Goal: Task Accomplishment & Management: Use online tool/utility

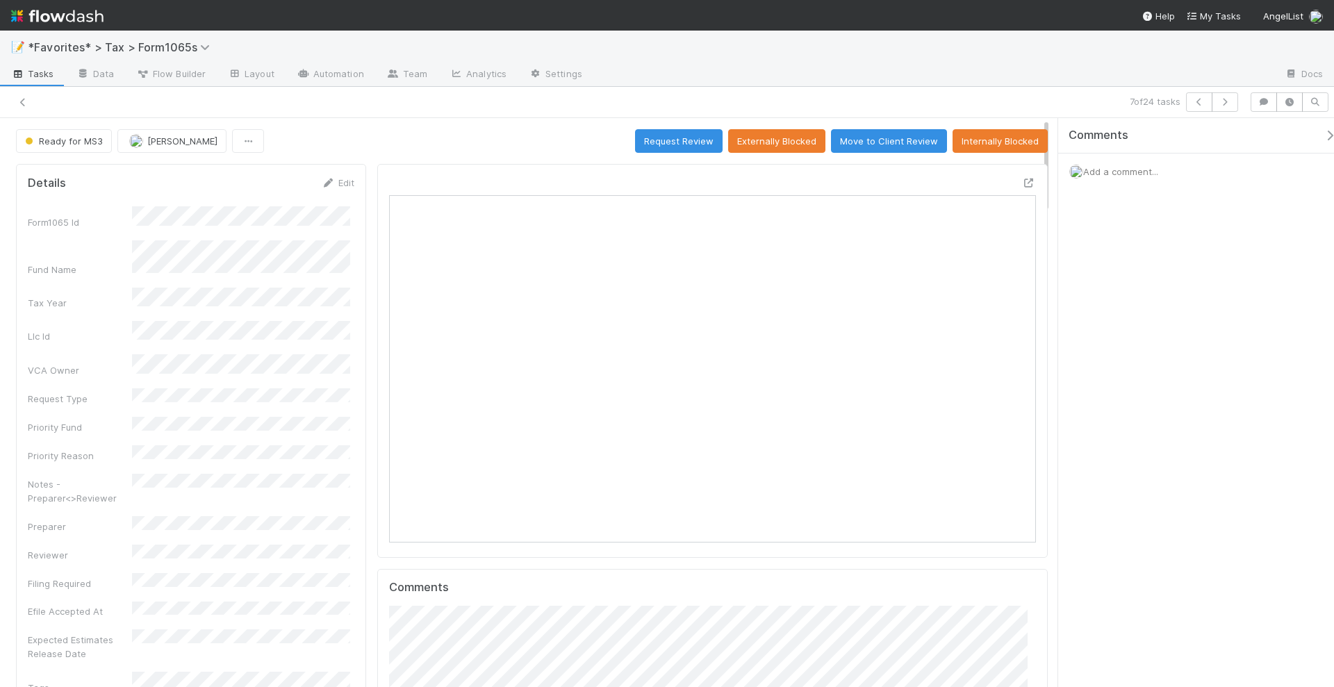
scroll to position [270, 626]
click at [1234, 105] on button "button" at bounding box center [1225, 101] width 26 height 19
click at [1022, 179] on icon at bounding box center [1029, 183] width 14 height 9
click at [1205, 101] on icon "button" at bounding box center [1199, 102] width 14 height 8
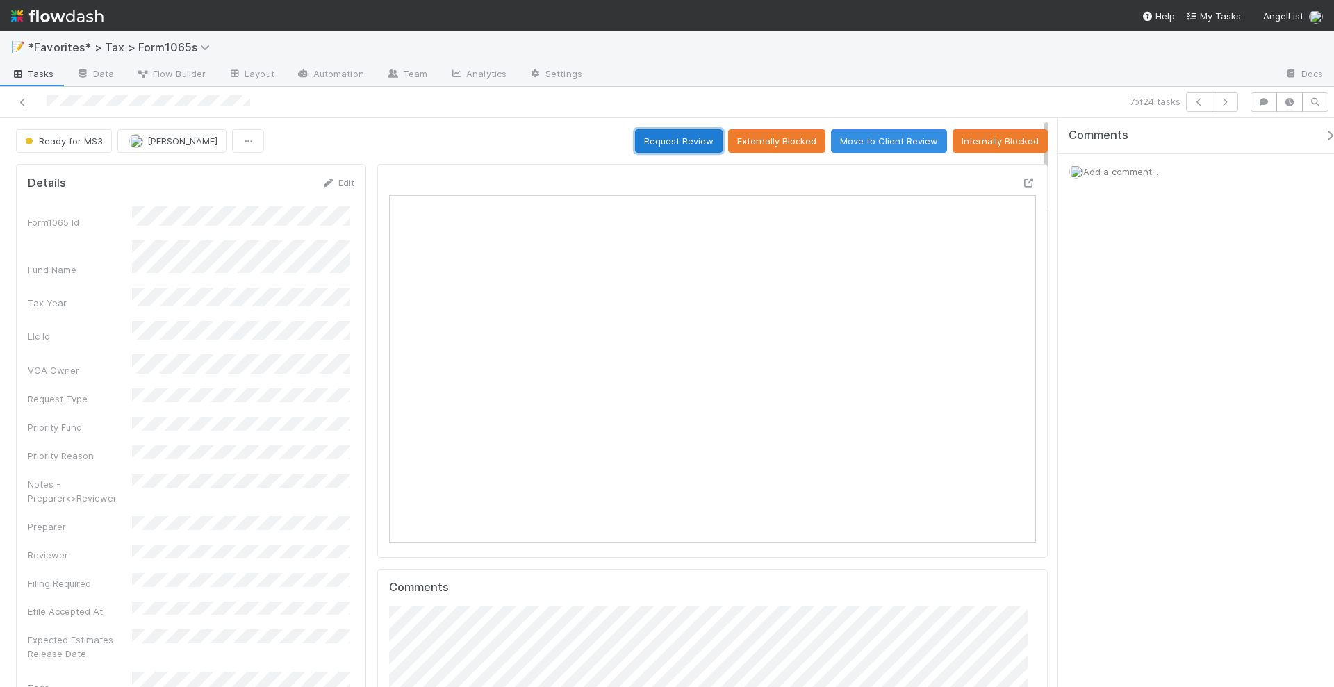
click at [692, 142] on button "Request Review" at bounding box center [679, 141] width 88 height 24
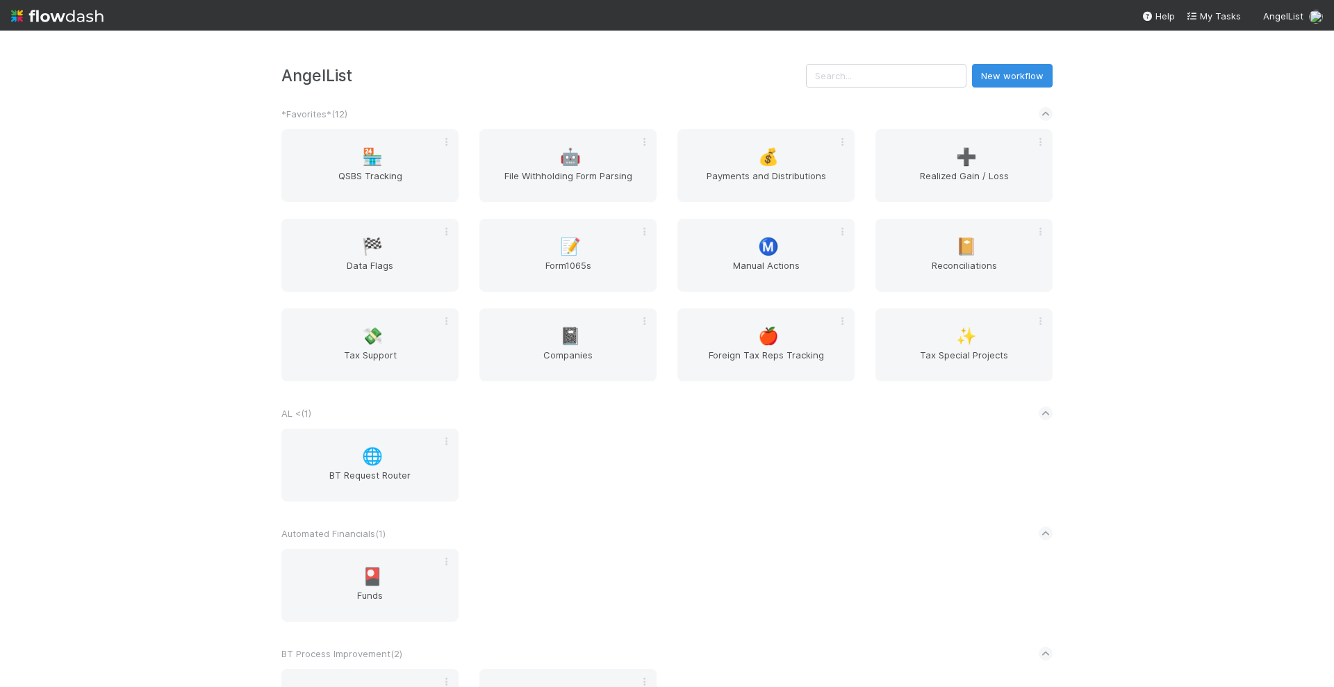
click at [1203, 289] on div "AngelList New workflow *Favorites* ( 12 ) 🏪 QSBS Tracking 🤖 File Withholding Fo…" at bounding box center [667, 359] width 1334 height 657
click at [1250, 294] on div "AngelList New workflow *Favorites* ( 12 ) 🏪 QSBS Tracking 🤖 File Withholding Fo…" at bounding box center [667, 359] width 1334 height 657
click at [722, 274] on span "Manual Actions" at bounding box center [766, 272] width 166 height 28
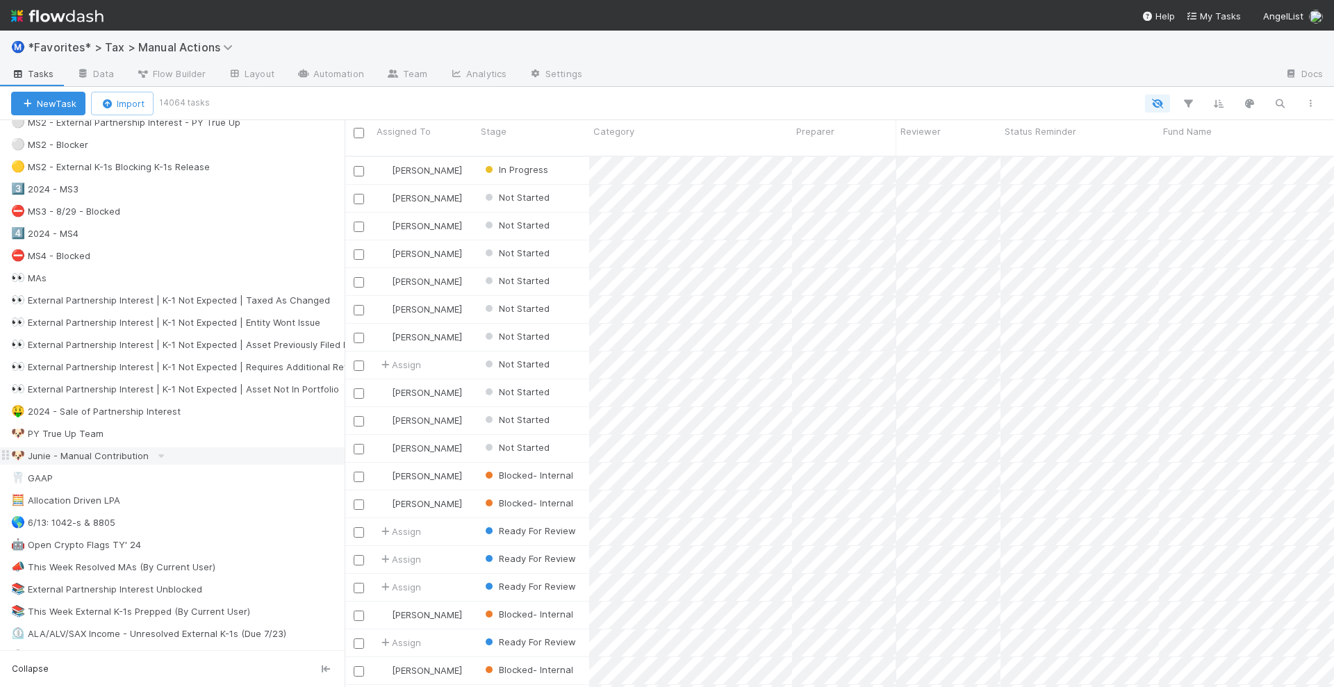
scroll to position [521, 0]
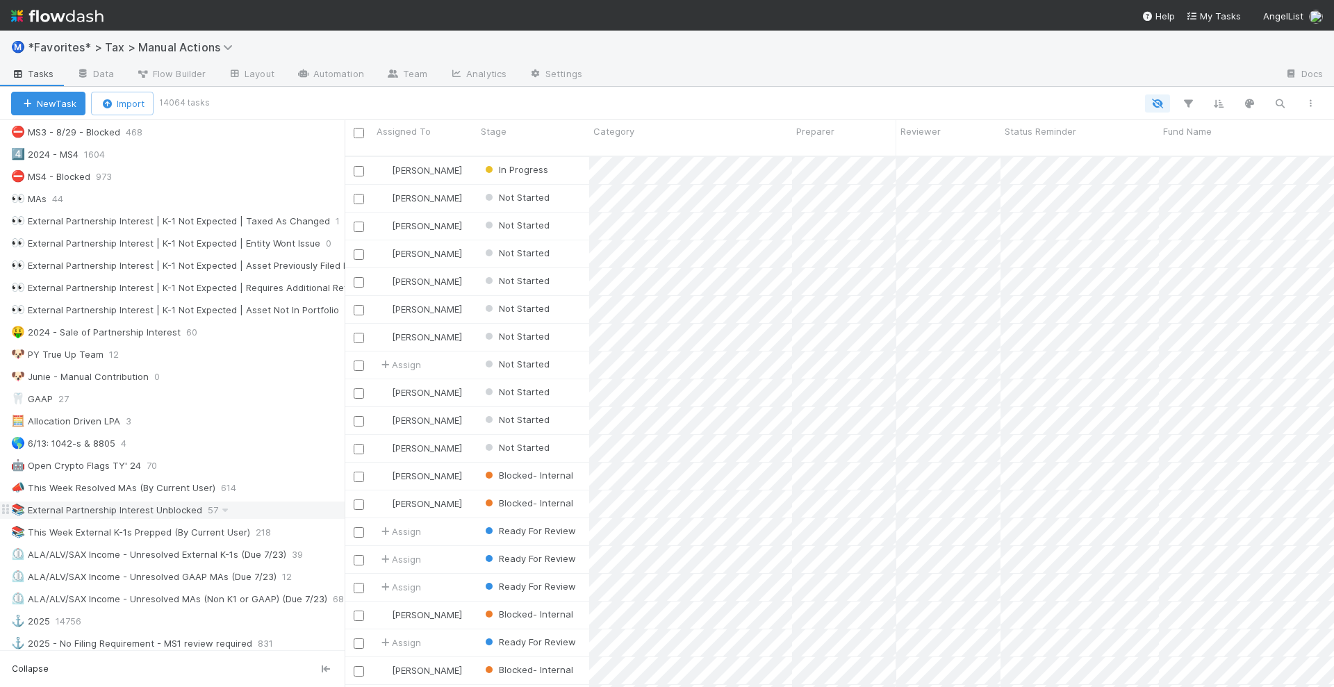
click at [138, 502] on div "📚 External Partnership Interest Unblocked" at bounding box center [106, 510] width 191 height 17
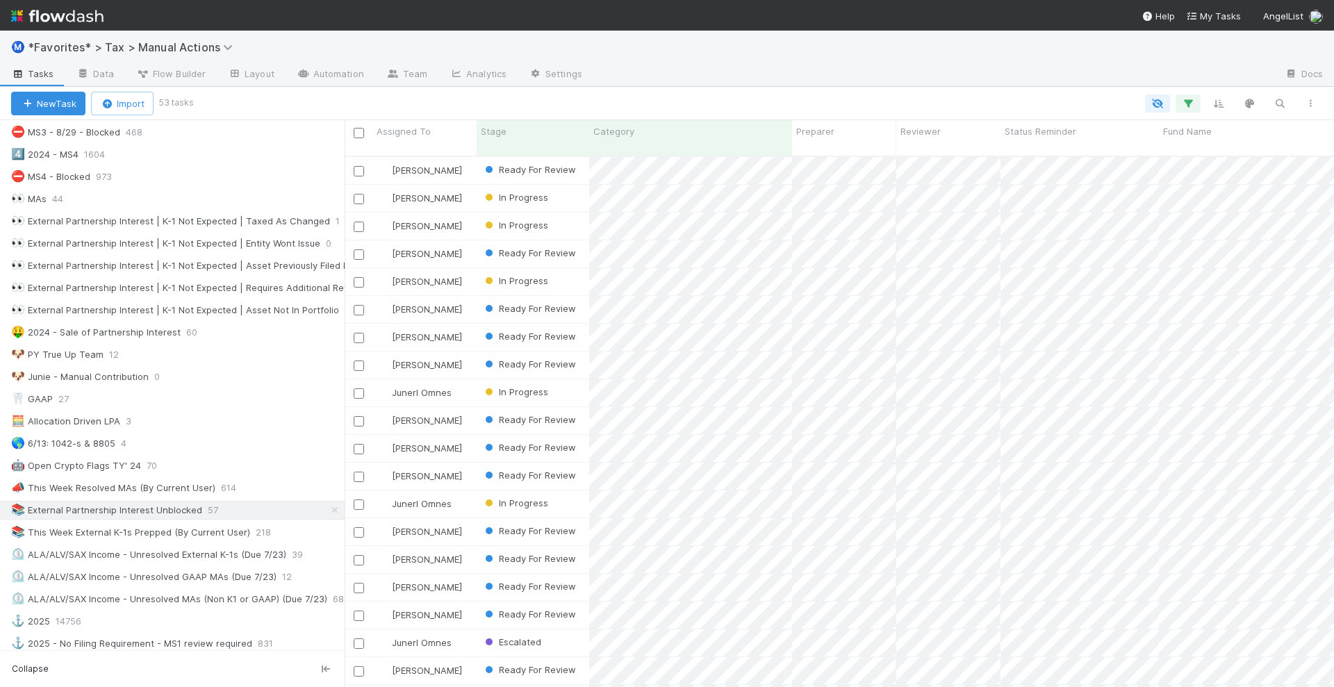
scroll to position [529, 976]
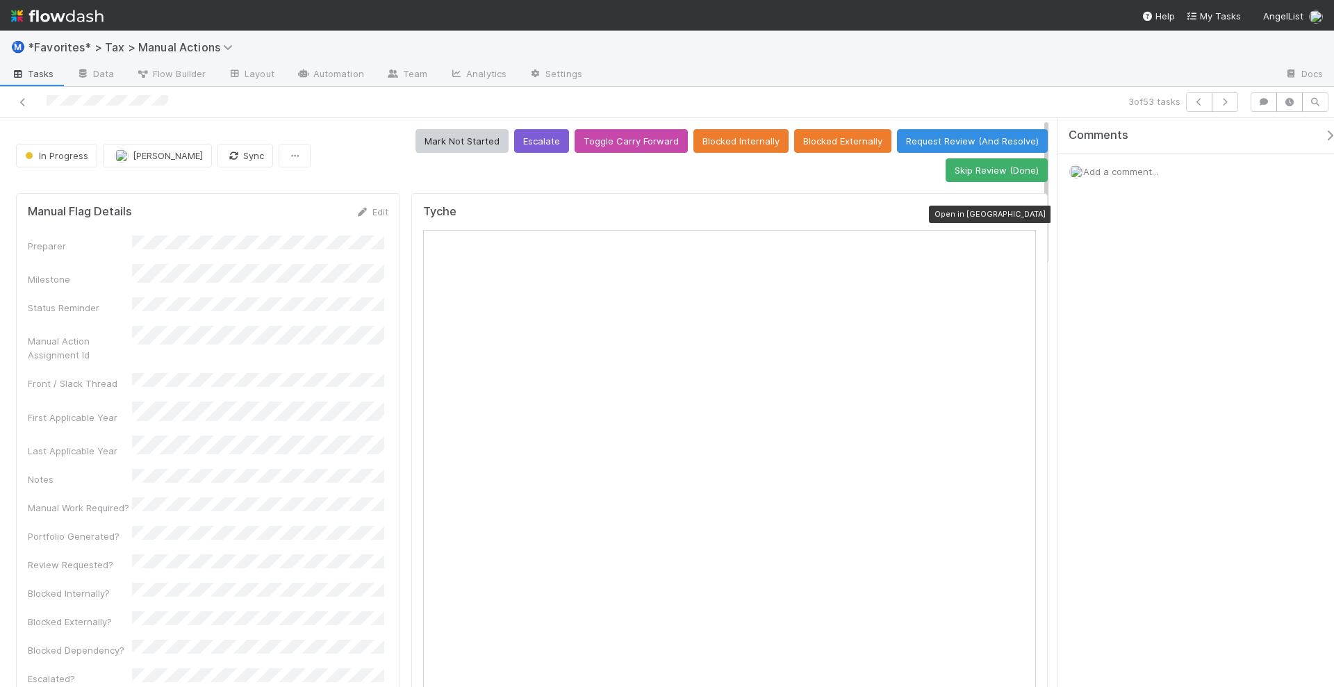
click at [1022, 211] on icon at bounding box center [1029, 215] width 14 height 9
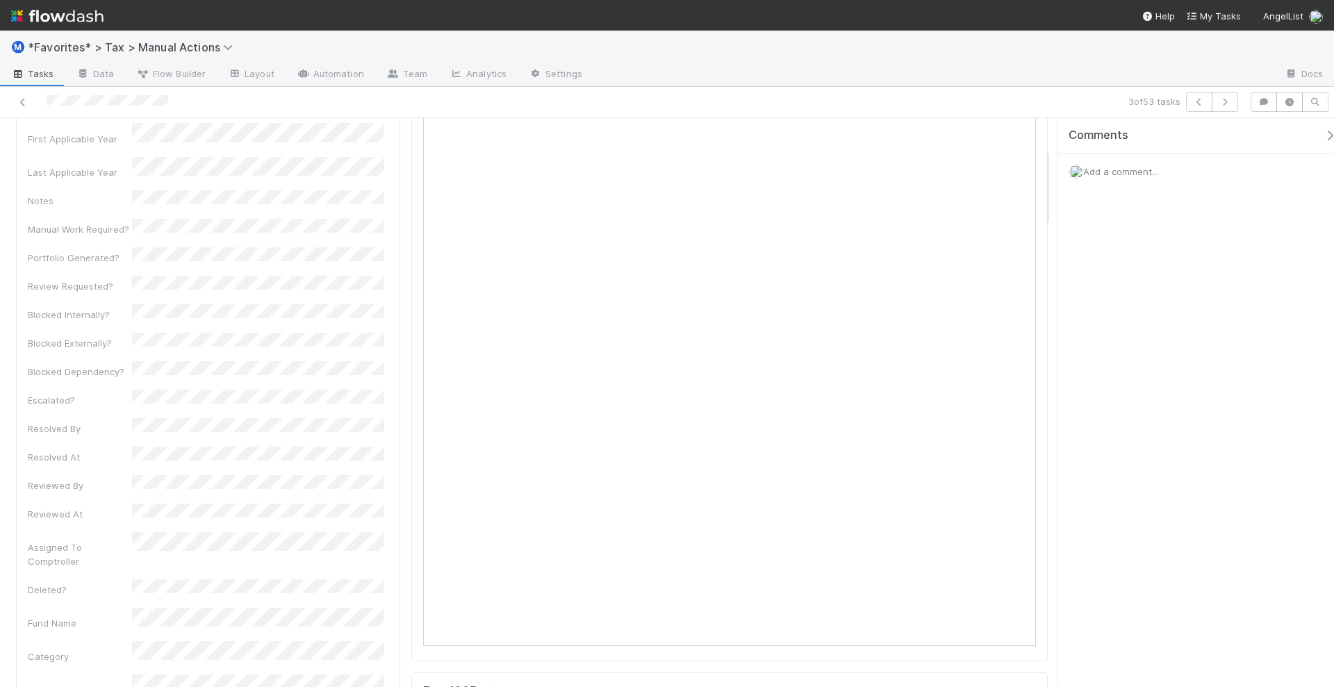
scroll to position [347, 0]
